Goal: Check status: Check status

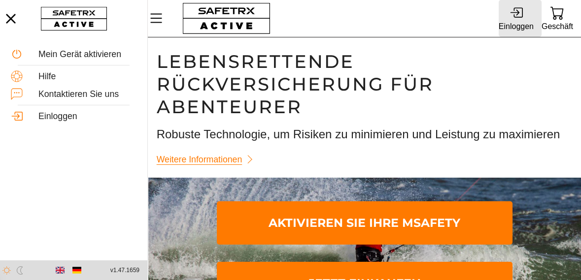
click at [517, 22] on font "Einloggen" at bounding box center [516, 26] width 35 height 8
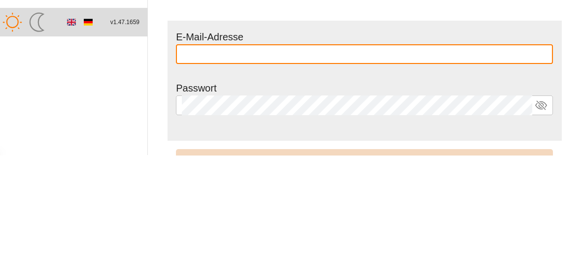
click at [486, 182] on input "text" at bounding box center [364, 180] width 365 height 20
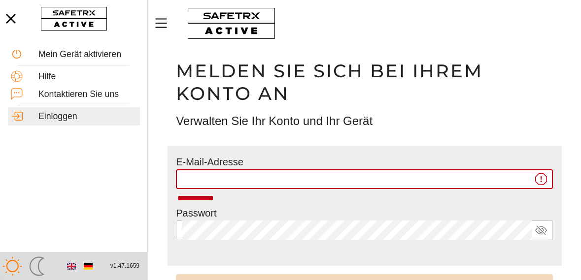
type input "**********"
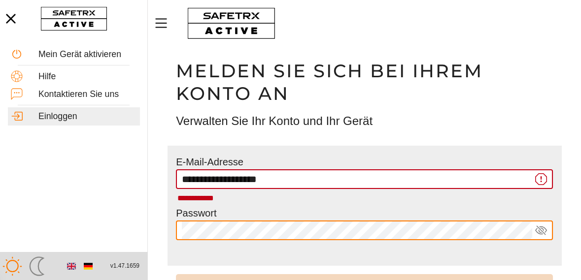
click at [397, 180] on input "**********" at bounding box center [357, 180] width 350 height 20
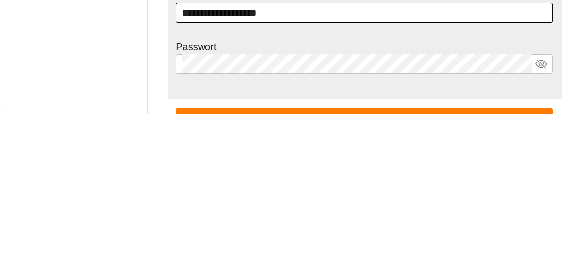
scroll to position [47, 0]
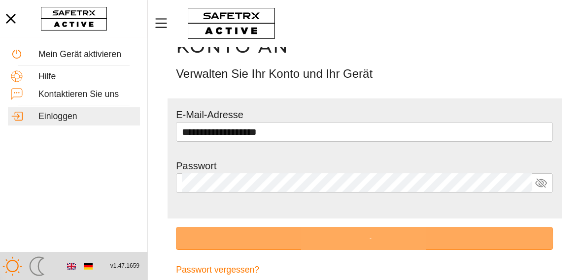
click at [549, 212] on form "**********" at bounding box center [365, 179] width 394 height 160
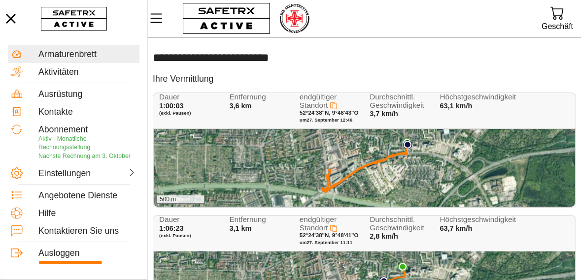
click at [342, 168] on div "500 m" at bounding box center [364, 168] width 421 height 78
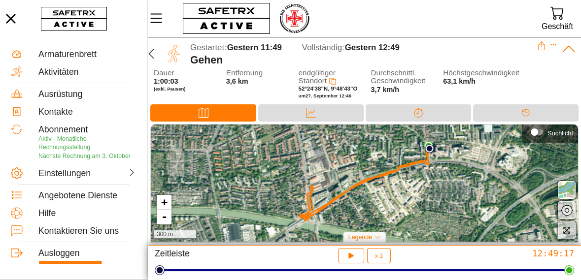
click at [564, 238] on button "button" at bounding box center [567, 231] width 18 height 18
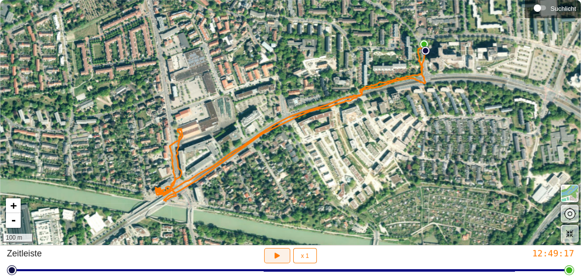
click at [274, 258] on icon "button" at bounding box center [277, 256] width 10 height 10
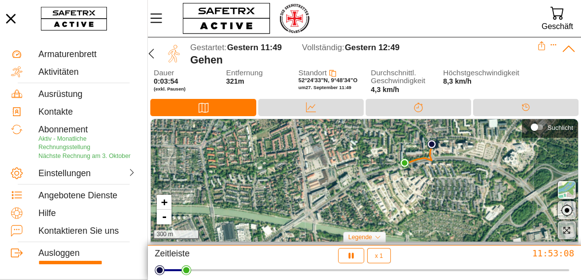
click at [567, 239] on button "button" at bounding box center [567, 231] width 18 height 18
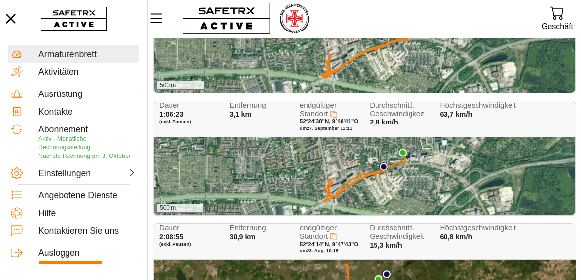
scroll to position [123, 0]
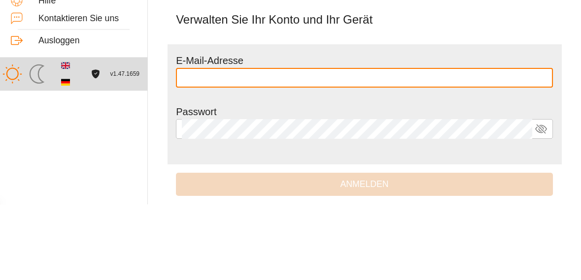
scroll to position [26, 0]
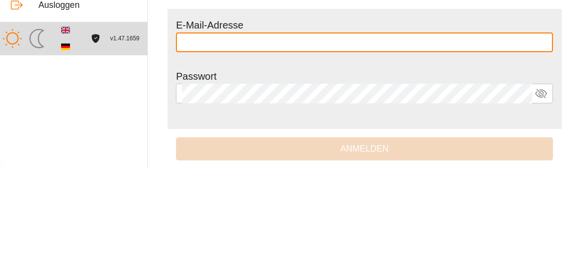
click at [356, 155] on input "text" at bounding box center [364, 154] width 365 height 20
type input "**********"
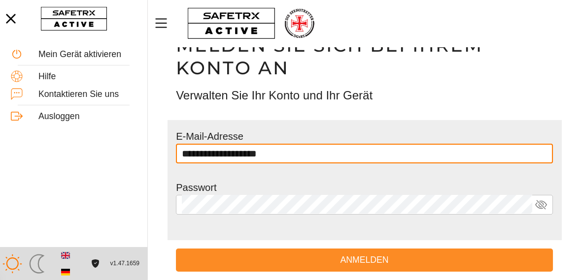
click at [371, 263] on font "Anmelden" at bounding box center [364, 260] width 48 height 10
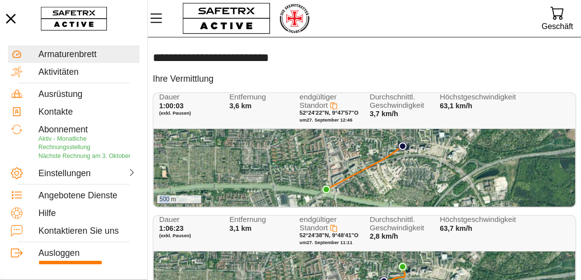
click at [276, 189] on div "500 m" at bounding box center [364, 168] width 421 height 78
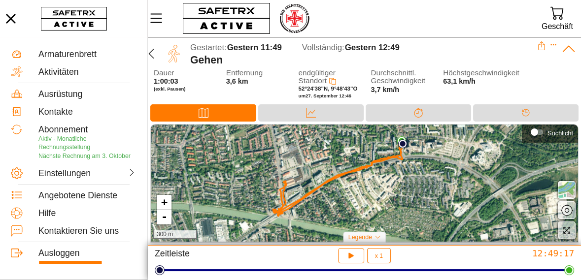
click at [375, 239] on icon at bounding box center [378, 238] width 6 height 6
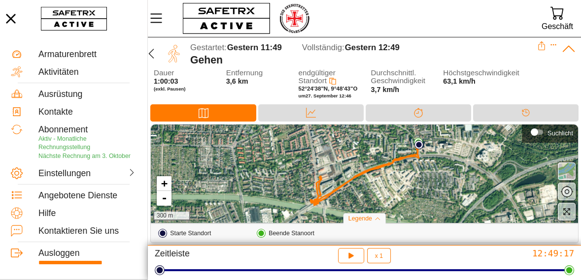
click at [566, 171] on span "button" at bounding box center [567, 172] width 12 height 12
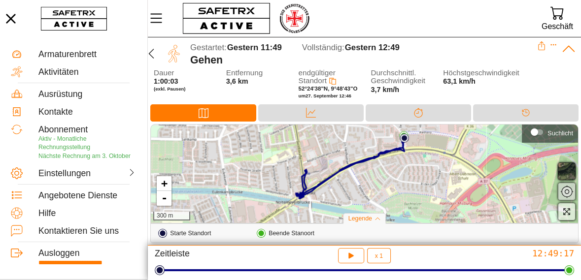
click at [564, 196] on span "button" at bounding box center [567, 192] width 12 height 12
click at [351, 256] on icon "button" at bounding box center [349, 255] width 7 height 8
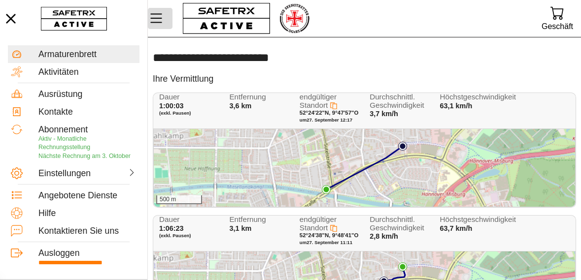
click at [161, 17] on icon "Speisekarte" at bounding box center [156, 18] width 17 height 17
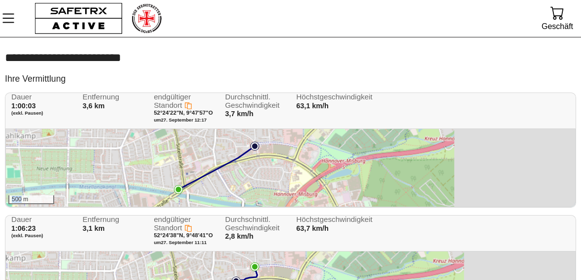
click at [264, 184] on div "500 m" at bounding box center [290, 168] width 569 height 78
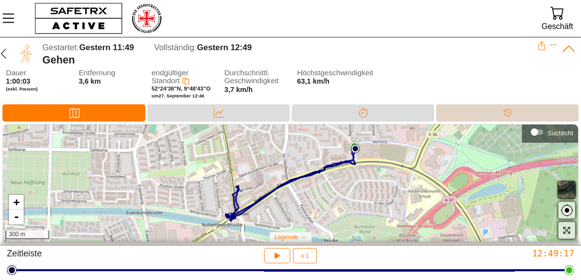
click at [504, 115] on icon at bounding box center [508, 113] width 10 height 10
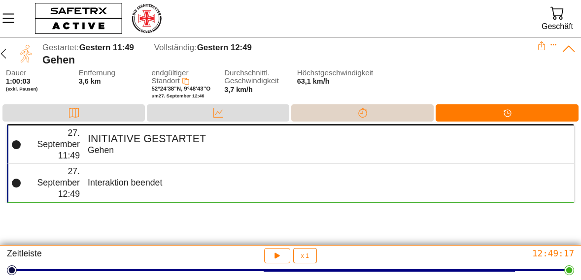
click at [380, 113] on div "Trennung" at bounding box center [362, 112] width 142 height 17
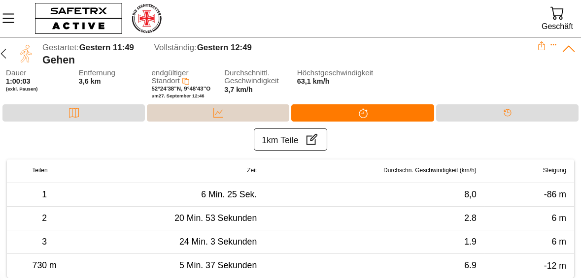
click at [226, 114] on div "Daten" at bounding box center [218, 112] width 20 height 15
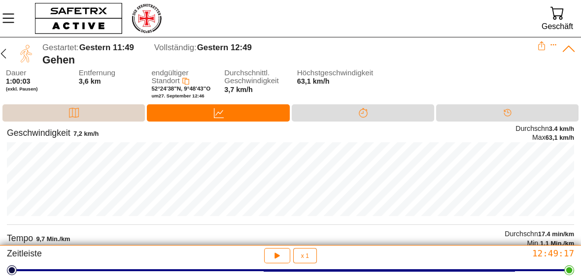
click at [88, 115] on div "Karte" at bounding box center [73, 112] width 142 height 17
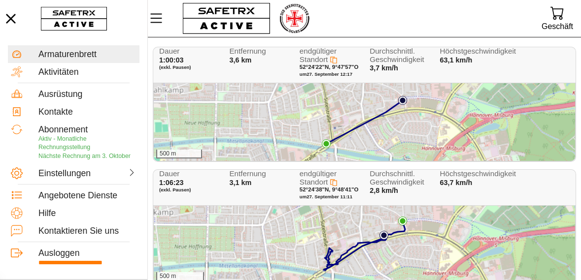
scroll to position [47, 0]
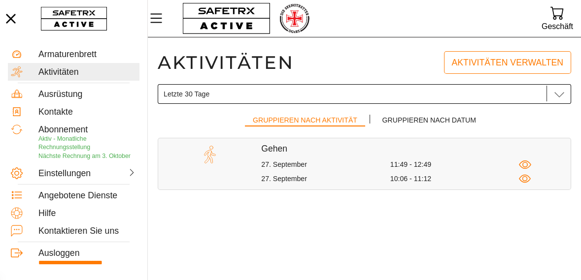
click at [560, 96] on icon at bounding box center [560, 94] width 10 height 5
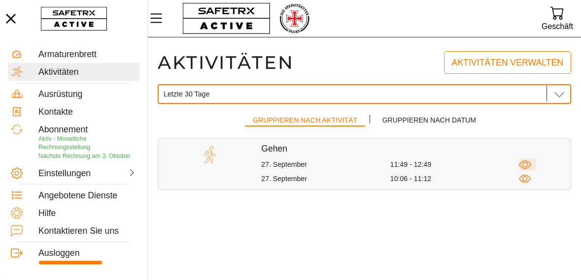
click at [526, 165] on icon "button" at bounding box center [525, 165] width 12 height 12
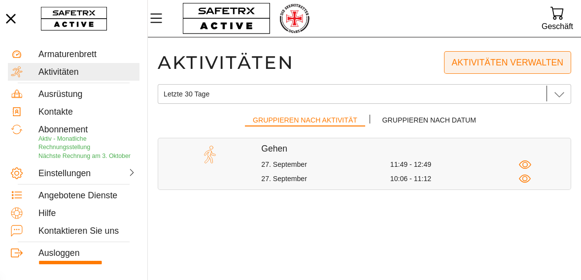
click at [529, 65] on font "Aktivitäten verwalten" at bounding box center [508, 63] width 112 height 10
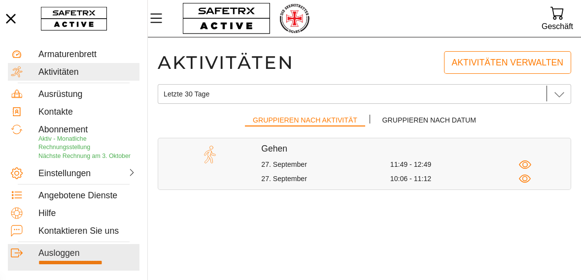
click at [70, 254] on font "Ausloggen" at bounding box center [58, 253] width 41 height 10
